Goal: Task Accomplishment & Management: Use online tool/utility

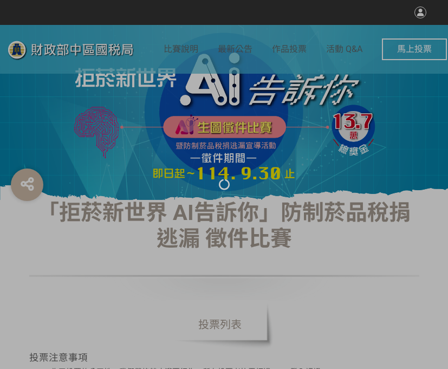
select select "vote"
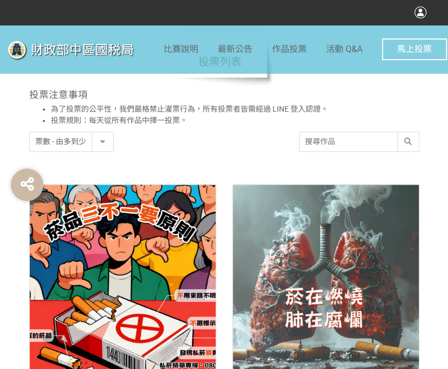
scroll to position [379, 0]
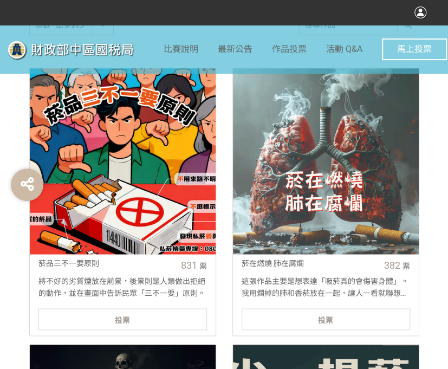
click at [118, 322] on span "投票" at bounding box center [122, 319] width 15 height 9
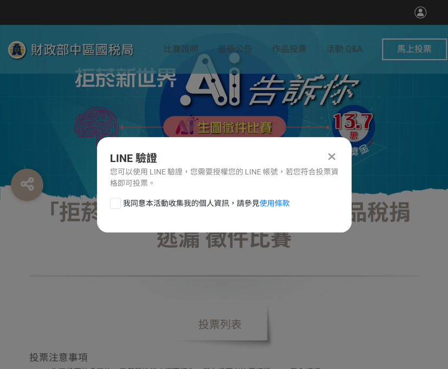
scroll to position [0, 0]
click at [111, 203] on div at bounding box center [115, 203] width 11 height 11
checkbox input "true"
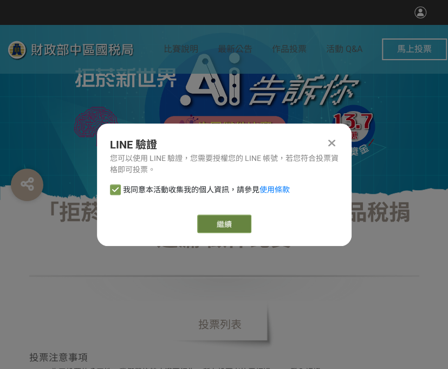
click at [224, 222] on link "繼續" at bounding box center [224, 224] width 54 height 18
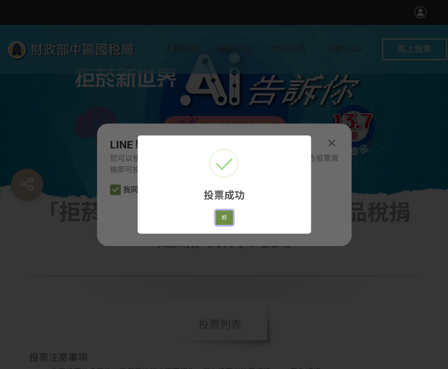
click at [223, 213] on button "好" at bounding box center [224, 217] width 17 height 15
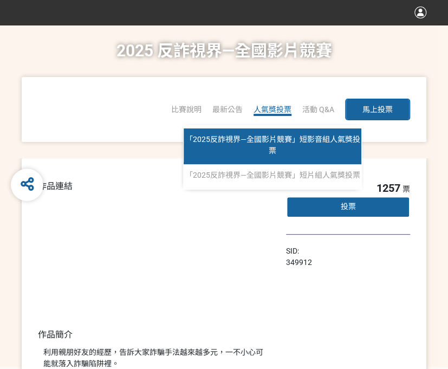
click at [271, 142] on span "「2025反詐視界—全國影片競賽」短影音組人氣獎投票" at bounding box center [272, 145] width 175 height 20
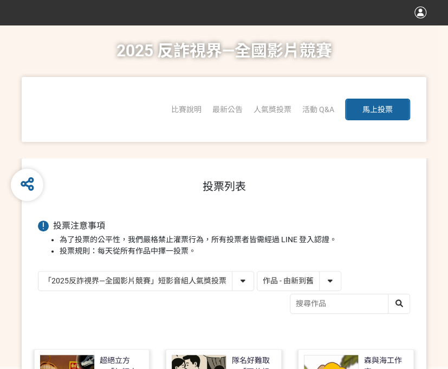
click at [313, 283] on select "作品 - 由新到舊 作品 - 由舊到新 票數 - 由多到少 票數 - 由少到多" at bounding box center [298, 280] width 83 height 19
select select "vote"
click at [257, 271] on select "作品 - 由新到舊 作品 - 由舊到新 票數 - 由多到少 票數 - 由少到多" at bounding box center [298, 280] width 83 height 19
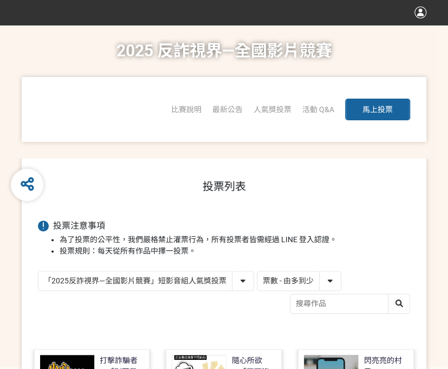
scroll to position [217, 0]
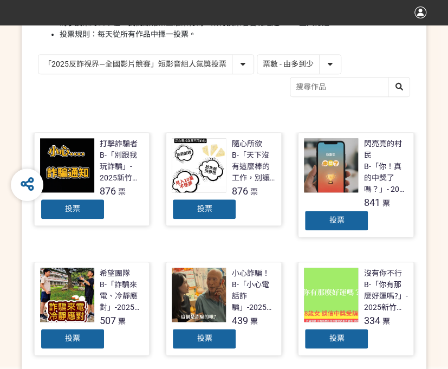
click at [326, 213] on div "投票" at bounding box center [336, 221] width 65 height 22
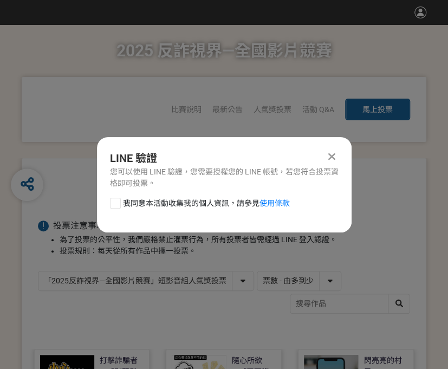
scroll to position [0, 0]
click at [109, 200] on div "我同意本活動收集我的個人資訊，請參見 使用條款" at bounding box center [224, 209] width 255 height 22
click at [112, 203] on div at bounding box center [115, 203] width 11 height 11
checkbox input "true"
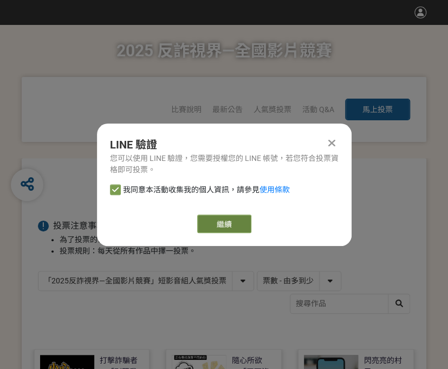
click at [206, 215] on link "繼續" at bounding box center [224, 224] width 54 height 18
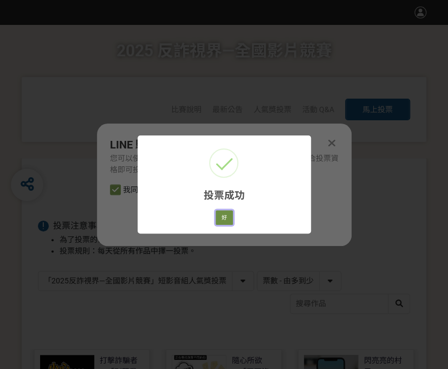
click at [223, 220] on button "好" at bounding box center [224, 217] width 17 height 15
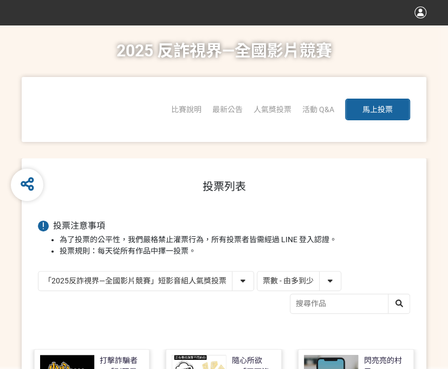
scroll to position [154, 0]
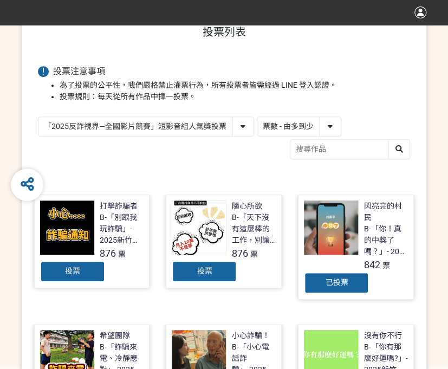
click at [155, 126] on select "「2025反詐視界—全國影片競賽」短影音組人氣獎投票 「2025反詐視界—全國影片競賽」短片組人氣獎投票" at bounding box center [145, 126] width 215 height 19
select select "13146"
click at [38, 117] on select "「2025反詐視界—全國影片競賽」短影音組人氣獎投票 「2025反詐視界—全國影片競賽」短片組人氣獎投票" at bounding box center [145, 126] width 215 height 19
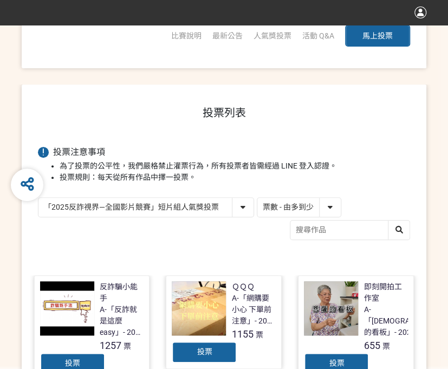
scroll to position [163, 0]
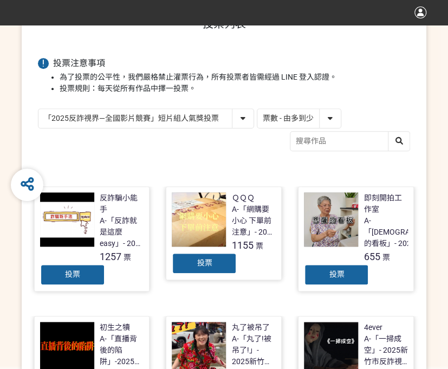
click at [206, 255] on div "投票" at bounding box center [204, 263] width 65 height 22
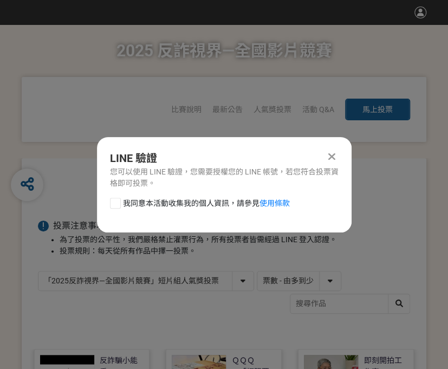
click at [112, 201] on div at bounding box center [115, 203] width 11 height 11
checkbox input "true"
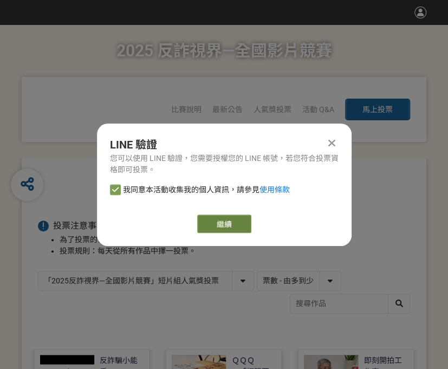
click at [219, 219] on link "繼續" at bounding box center [224, 224] width 54 height 18
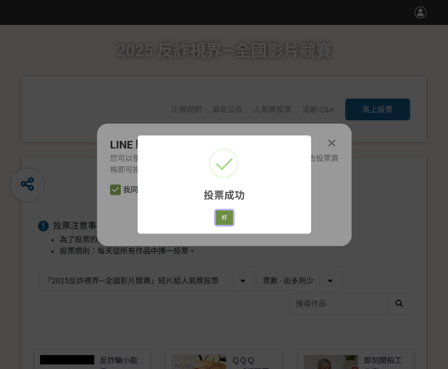
click at [226, 211] on button "好" at bounding box center [224, 217] width 17 height 15
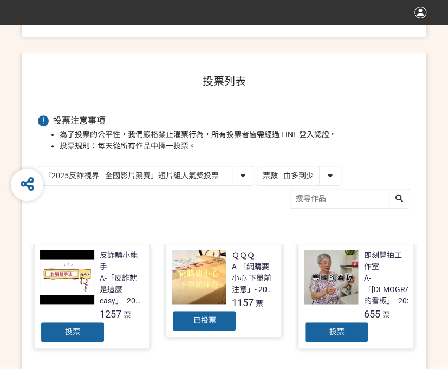
scroll to position [128, 0]
